Goal: Task Accomplishment & Management: Use online tool/utility

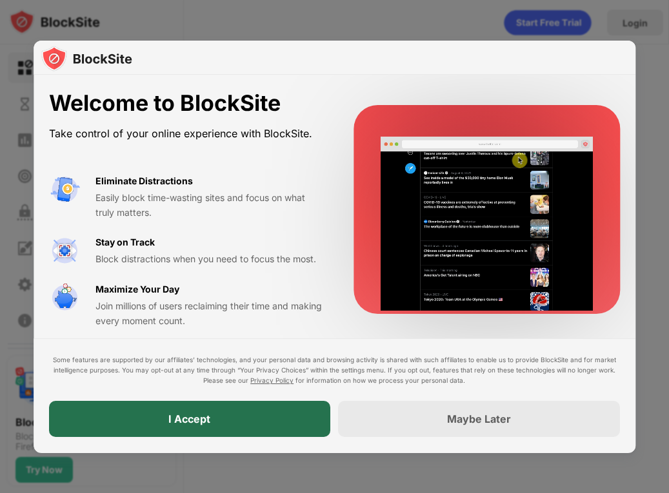
click at [290, 420] on div "I Accept" at bounding box center [190, 420] width 282 height 36
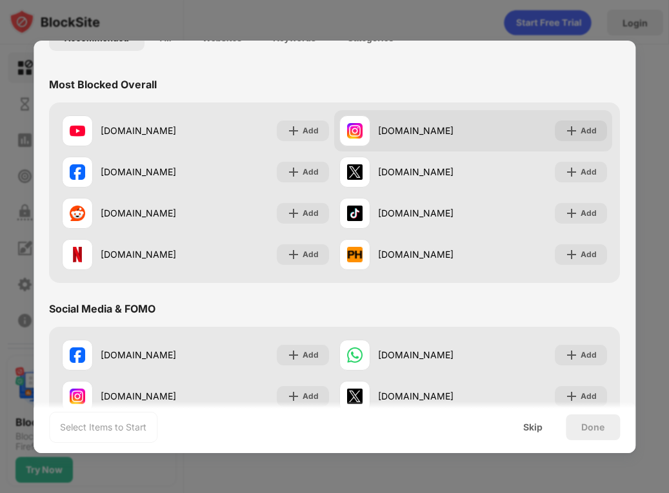
scroll to position [112, 0]
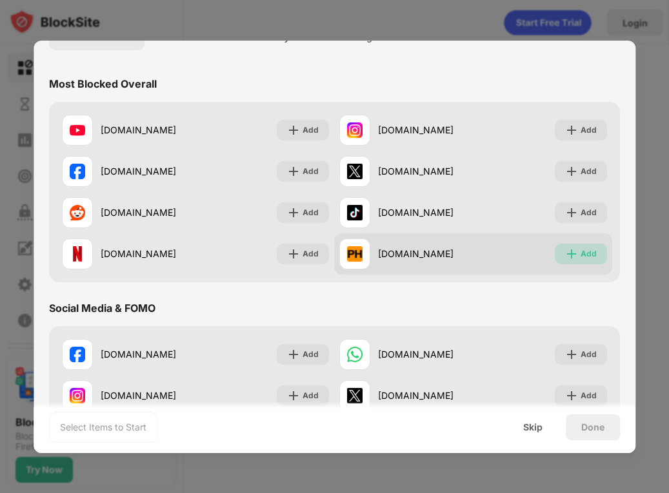
click at [572, 253] on div "Add" at bounding box center [581, 254] width 52 height 21
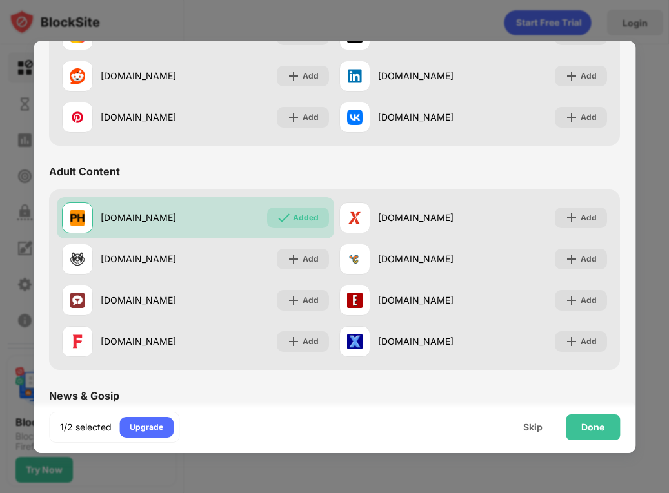
scroll to position [474, 0]
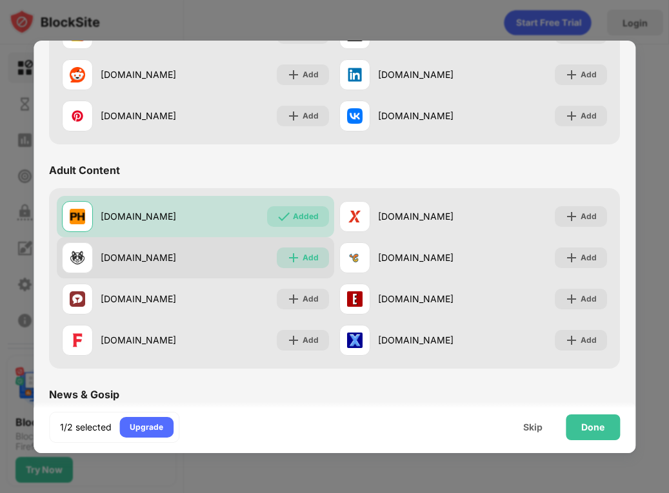
click at [305, 266] on div "Add" at bounding box center [303, 258] width 52 height 21
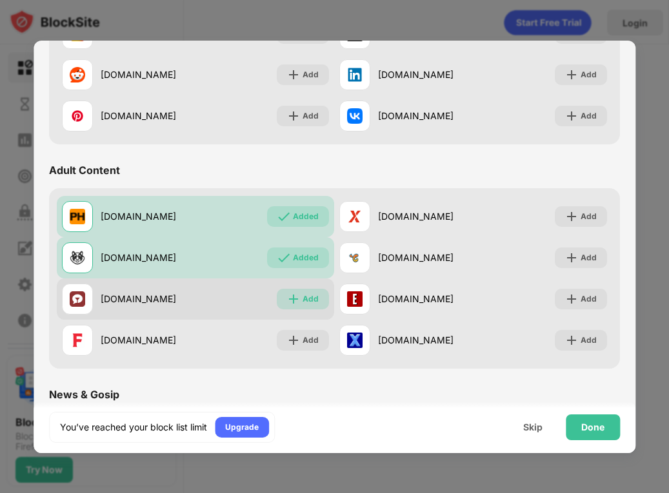
click at [302, 297] on div "Add" at bounding box center [310, 299] width 16 height 13
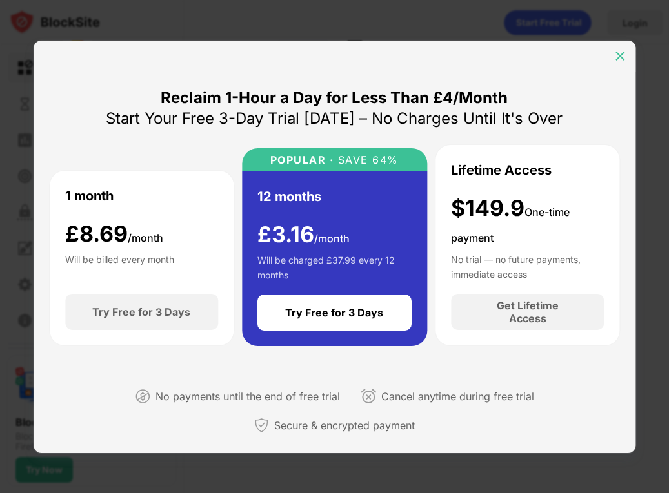
click at [614, 61] on img at bounding box center [619, 56] width 13 height 13
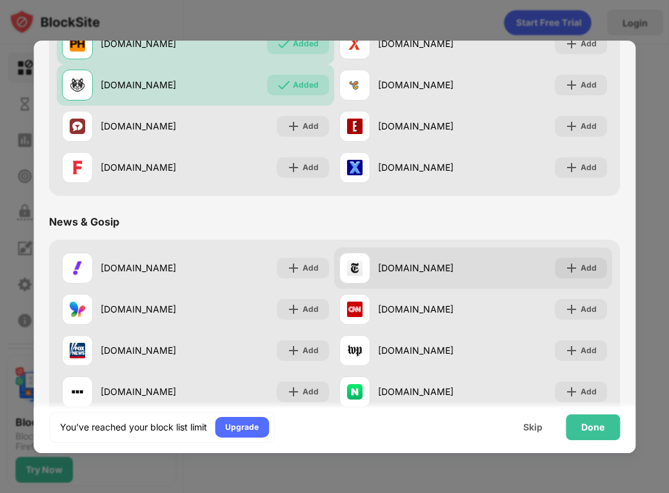
scroll to position [646, 0]
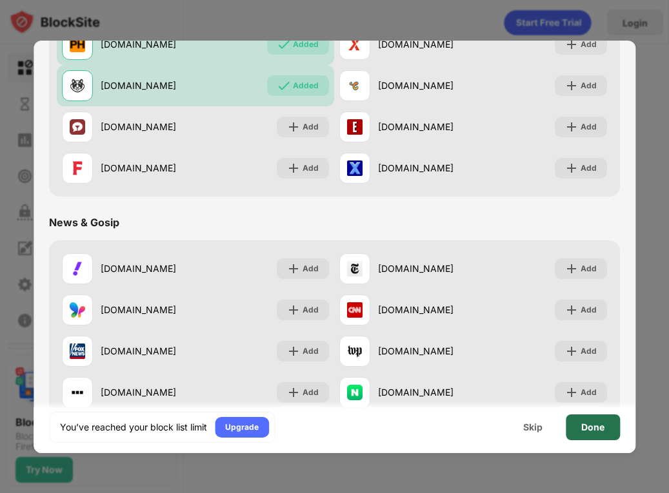
click at [584, 422] on div "Done" at bounding box center [592, 427] width 23 height 10
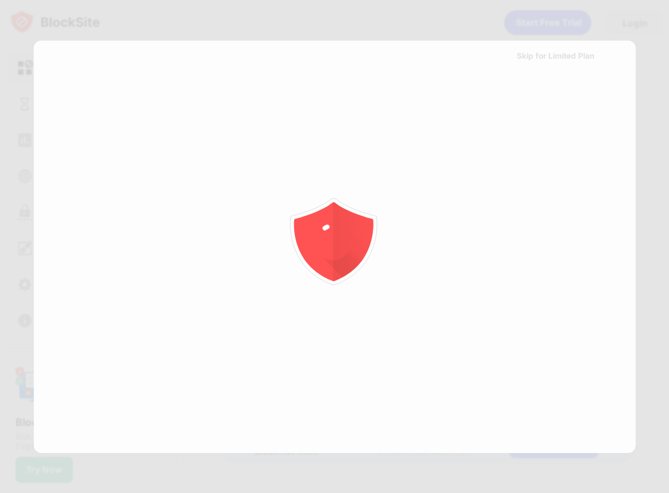
scroll to position [0, 0]
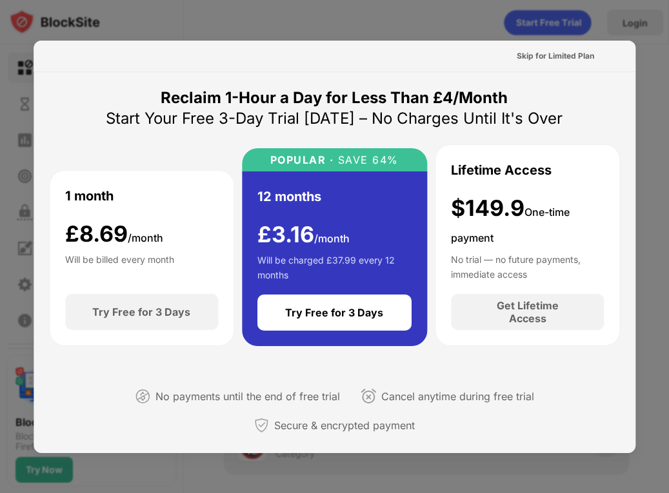
drag, startPoint x: 542, startPoint y: 57, endPoint x: 448, endPoint y: 61, distance: 94.2
click at [448, 61] on div "Skip for Limited Plan" at bounding box center [335, 57] width 602 height 32
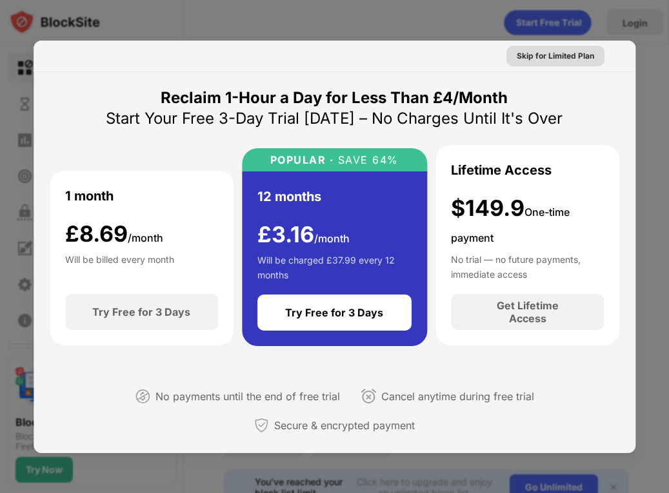
click at [528, 52] on div "Skip for Limited Plan" at bounding box center [555, 56] width 77 height 13
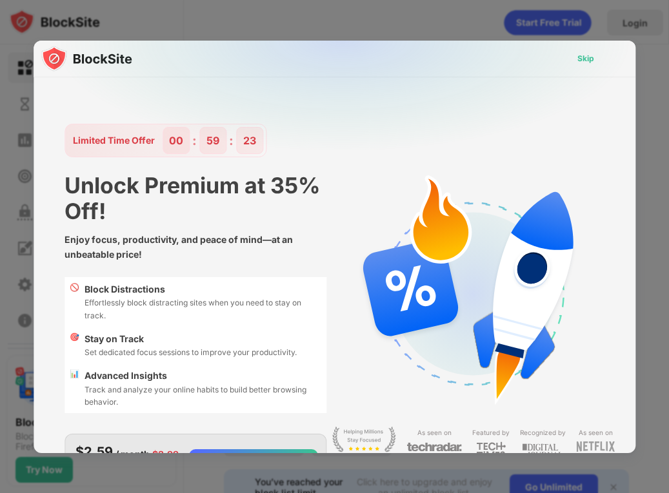
click at [577, 57] on div "Skip" at bounding box center [585, 58] width 17 height 13
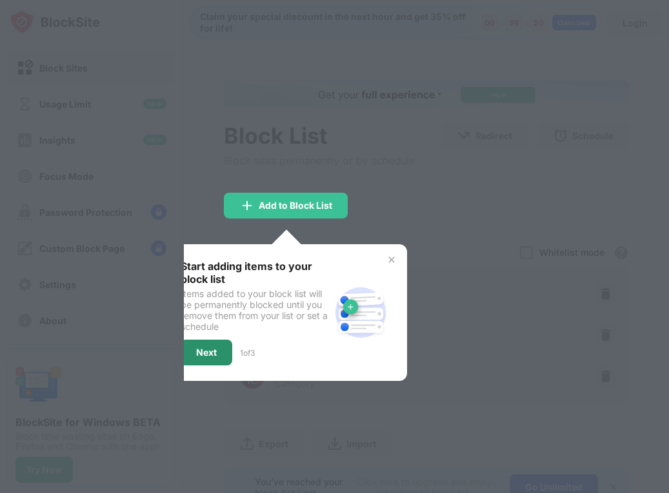
click at [221, 346] on div "Next" at bounding box center [207, 353] width 52 height 26
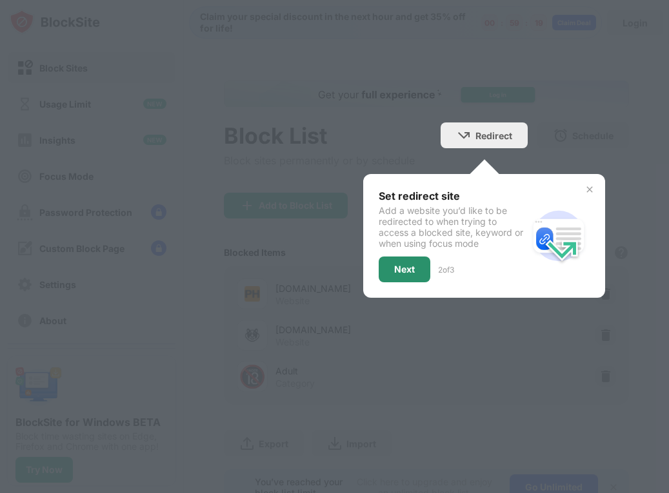
click at [408, 273] on div "Next" at bounding box center [404, 269] width 21 height 10
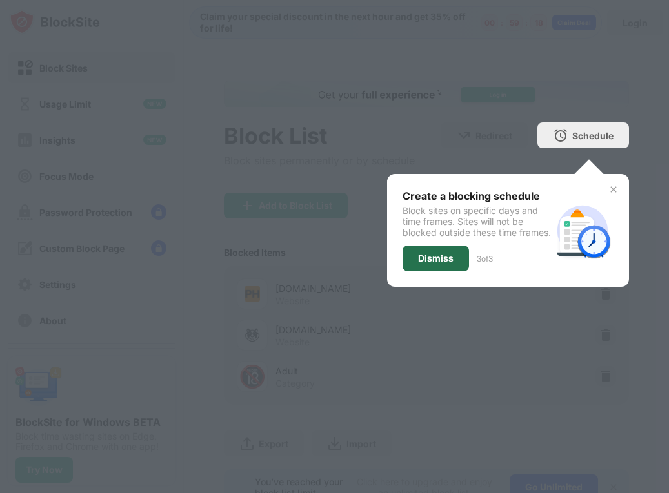
click at [451, 266] on div "Dismiss" at bounding box center [435, 259] width 66 height 26
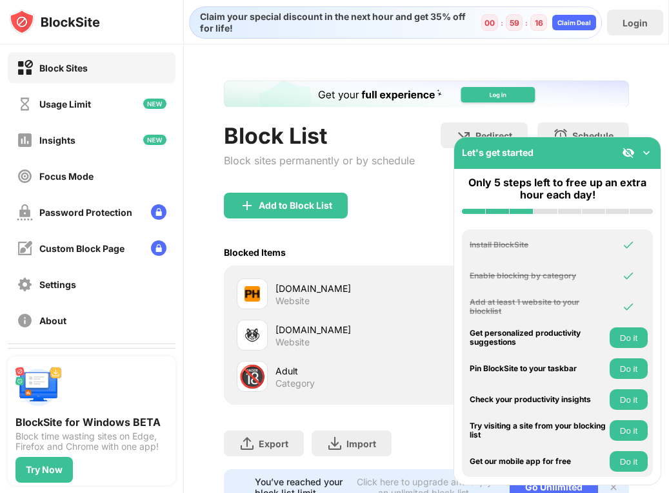
click at [654, 150] on div "Let's get started" at bounding box center [557, 153] width 206 height 32
click at [651, 150] on img at bounding box center [646, 152] width 13 height 13
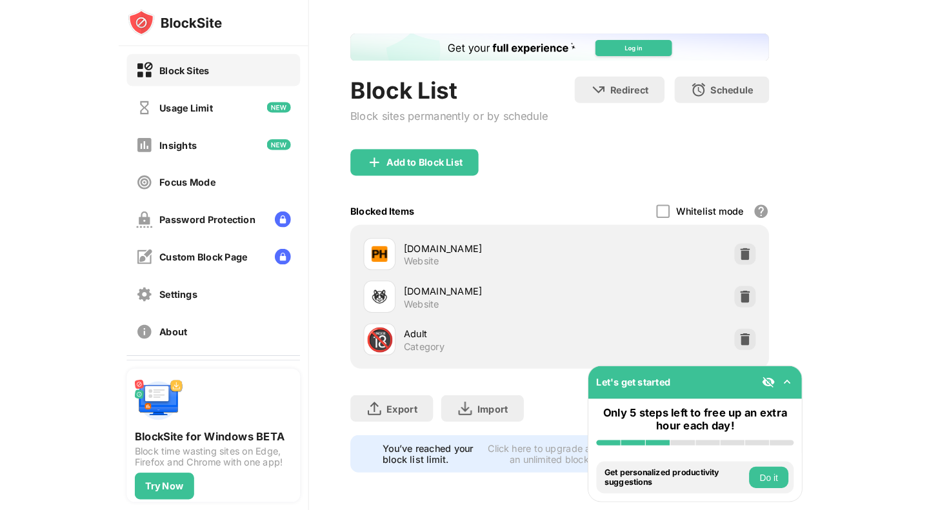
scroll to position [0, 6]
